Goal: Information Seeking & Learning: Find specific fact

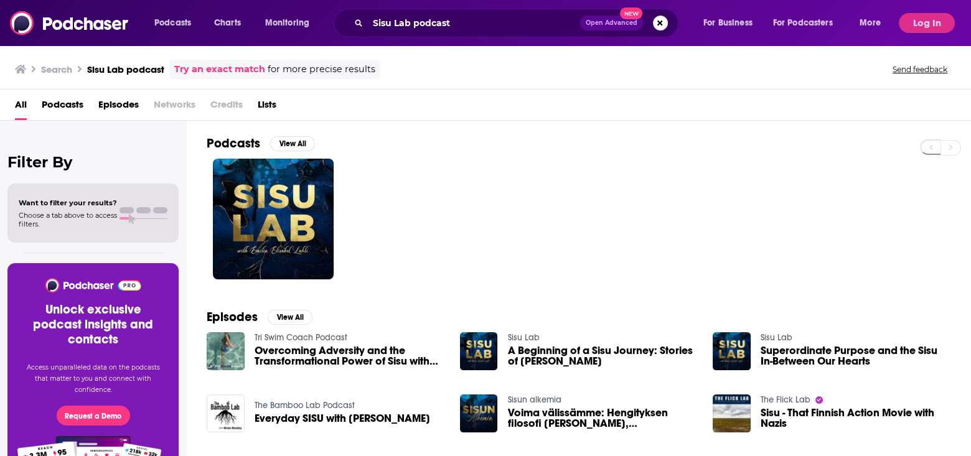
scroll to position [210, 0]
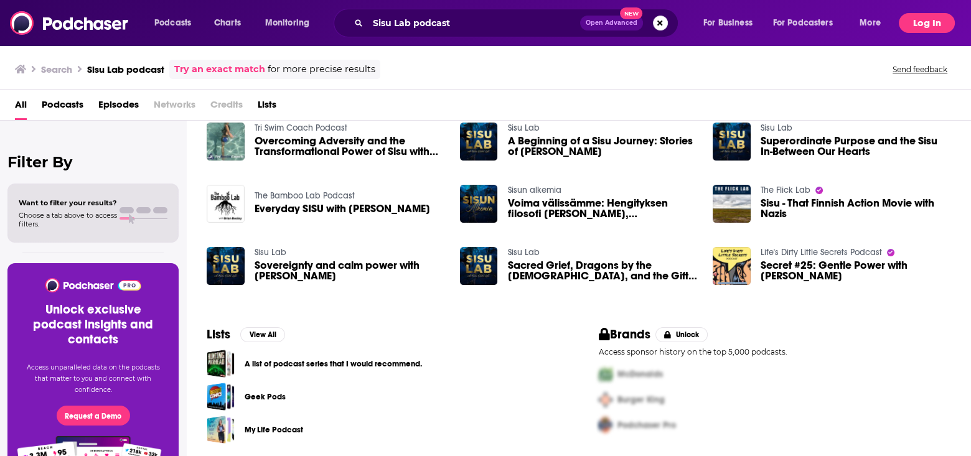
click at [939, 21] on button "Log In" at bounding box center [927, 23] width 56 height 20
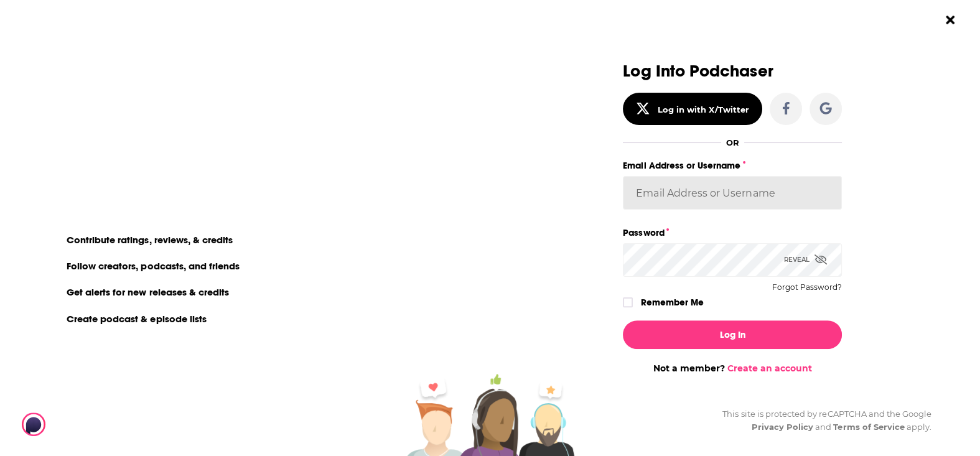
type input "MSanz"
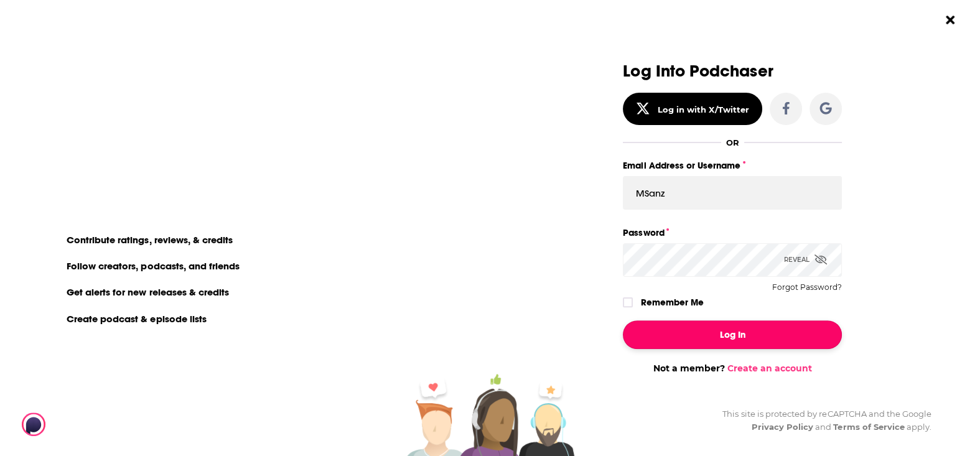
click at [735, 337] on button "Log In" at bounding box center [732, 335] width 219 height 29
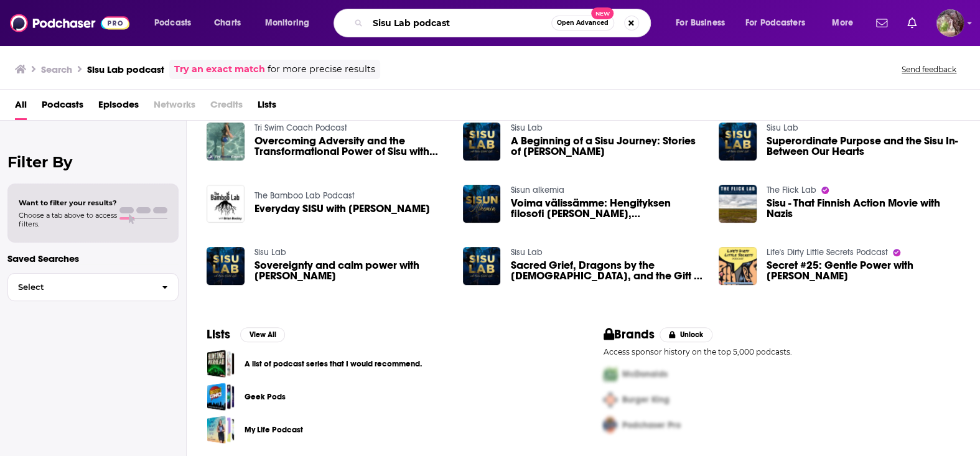
drag, startPoint x: 462, startPoint y: 27, endPoint x: 369, endPoint y: 24, distance: 93.4
click at [369, 24] on input "Sisu Lab podcast" at bounding box center [460, 23] width 184 height 20
paste input "Cosmic Conversations"
type input "Cosmic Conversations"
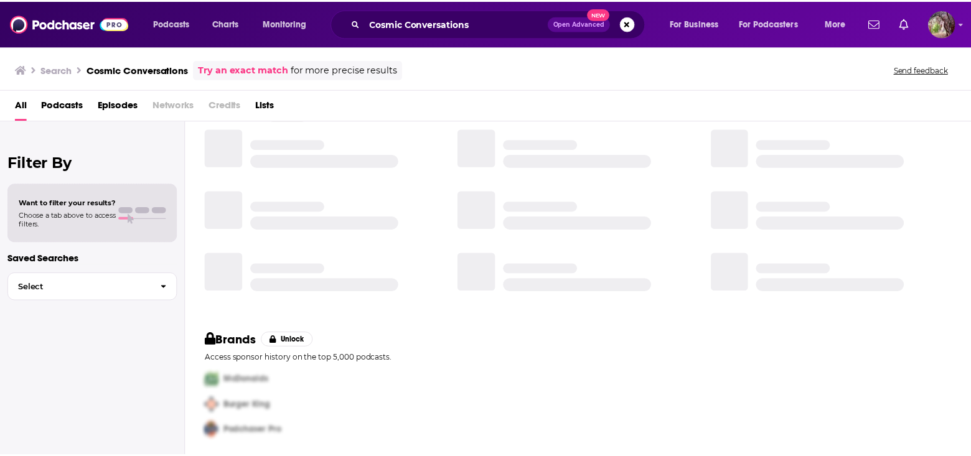
scroll to position [204, 0]
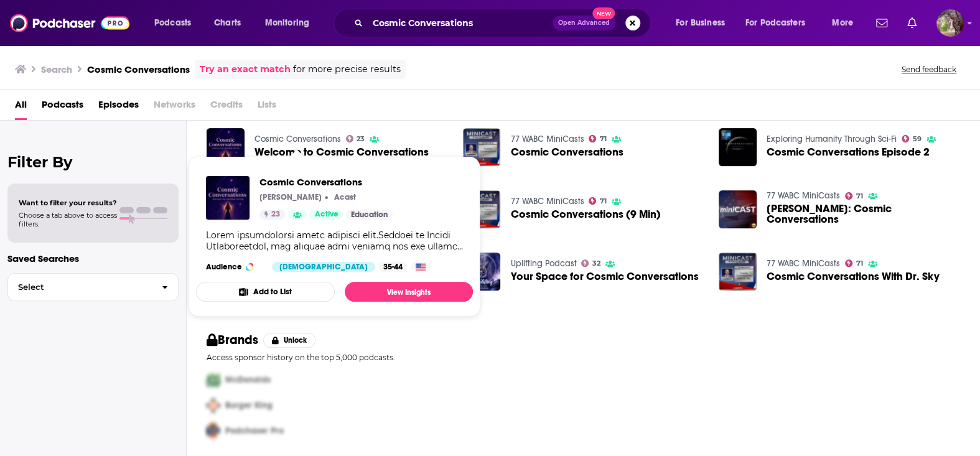
click at [289, 149] on span "Cosmic Conversations [PERSON_NAME] Acast 23 Active Education Audience [DEMOGRAP…" at bounding box center [335, 237] width 292 height 176
click at [229, 139] on img "Welcome to Cosmic Conversations" at bounding box center [226, 147] width 38 height 38
